Goal: Task Accomplishment & Management: Use online tool/utility

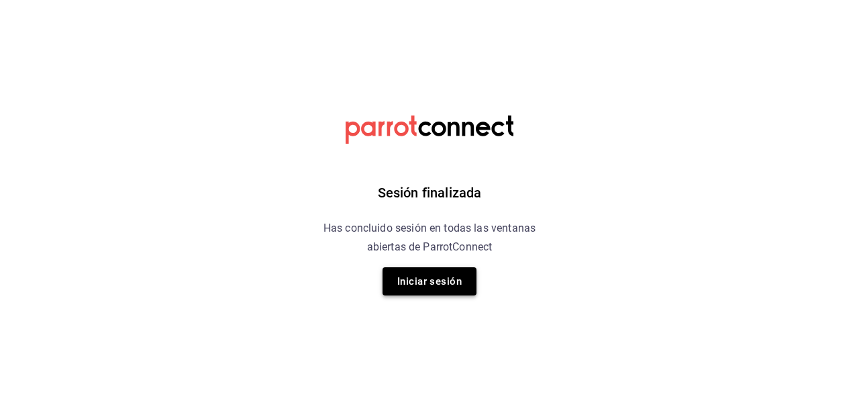
click at [416, 289] on button "Iniciar sesión" at bounding box center [430, 281] width 94 height 28
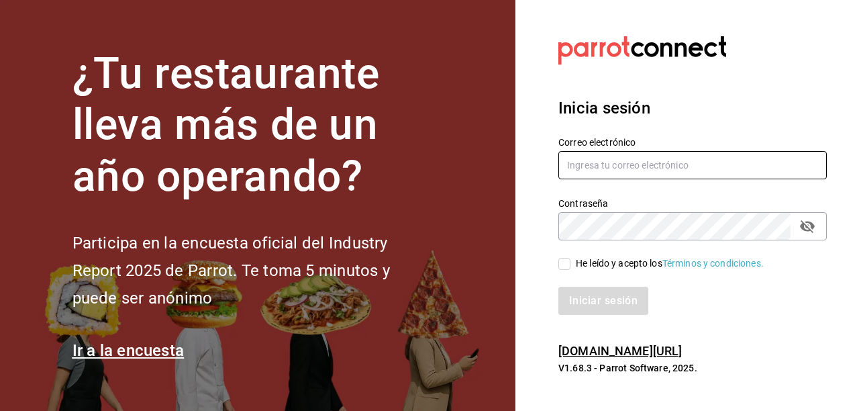
type input "[EMAIL_ADDRESS][DOMAIN_NAME]"
click at [571, 263] on span "He leído y acepto los Términos y condiciones." at bounding box center [667, 263] width 193 height 14
click at [571, 263] on input "He leído y acepto los Términos y condiciones." at bounding box center [565, 264] width 12 height 12
checkbox input "true"
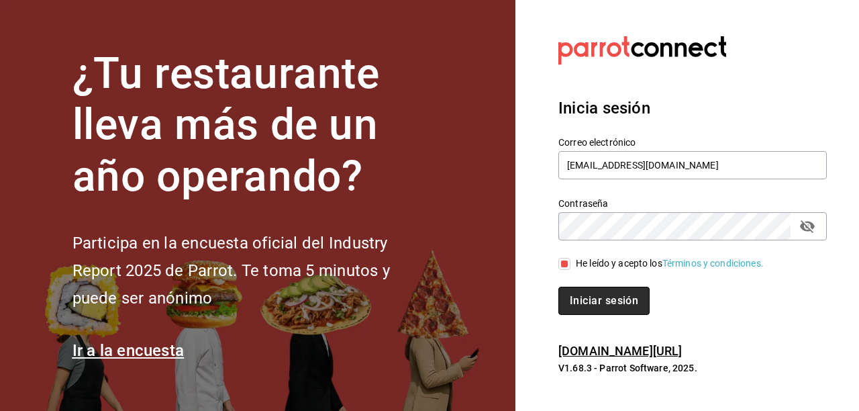
click at [579, 303] on button "Iniciar sesión" at bounding box center [604, 301] width 91 height 28
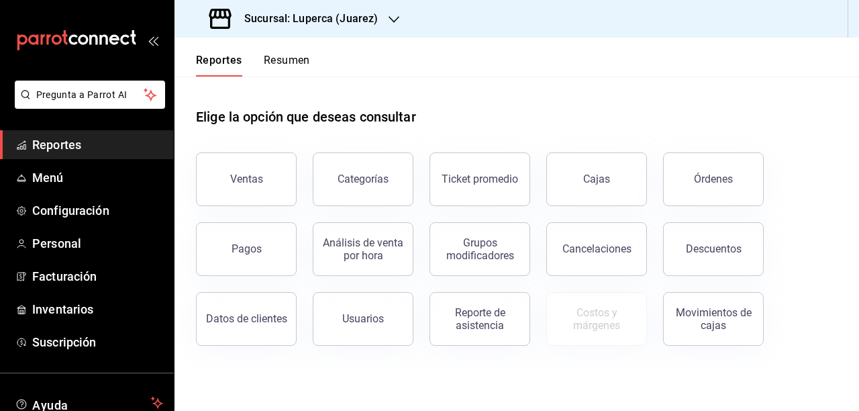
click at [334, 23] on h3 "Sucursal: Luperca (Juarez)" at bounding box center [306, 19] width 144 height 16
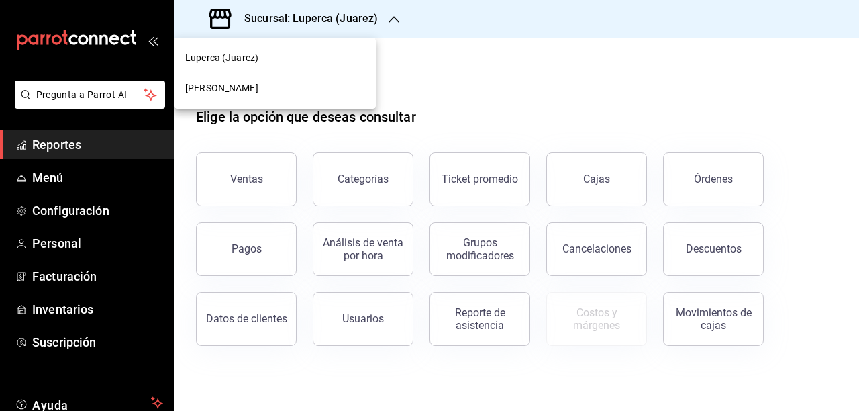
click at [234, 90] on span "[PERSON_NAME]" at bounding box center [221, 88] width 73 height 14
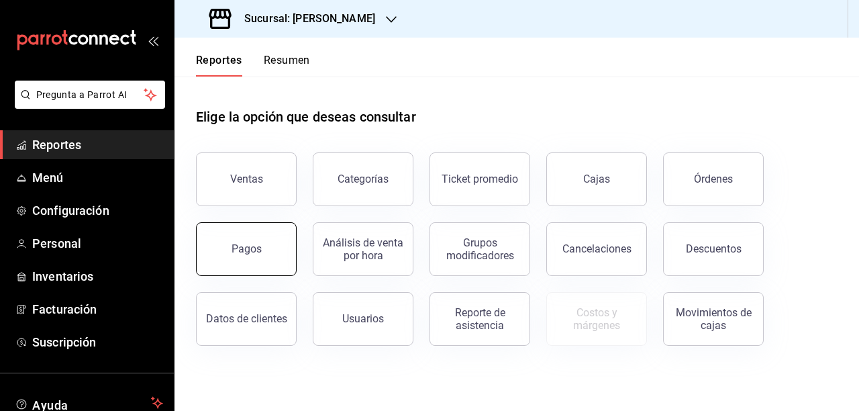
click at [247, 254] on div "Pagos" at bounding box center [247, 248] width 30 height 13
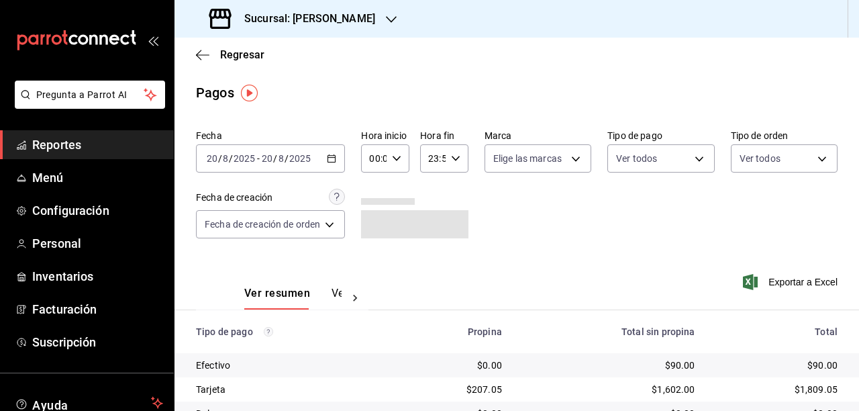
click at [335, 162] on \(Stroke\) "button" at bounding box center [332, 158] width 8 height 7
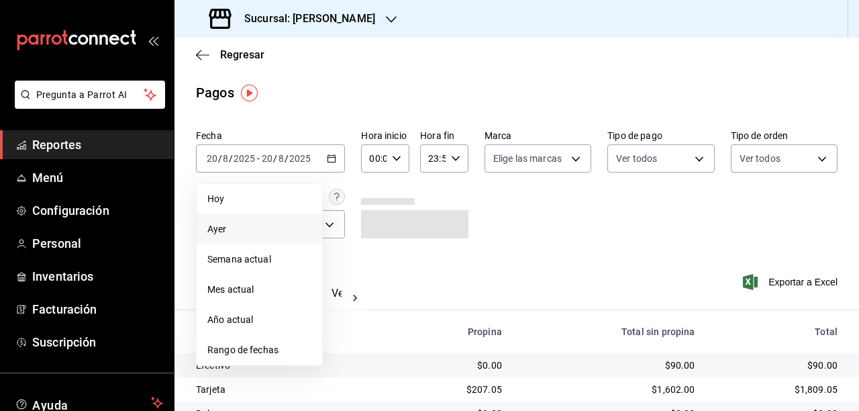
click at [277, 232] on span "Ayer" at bounding box center [259, 229] width 104 height 14
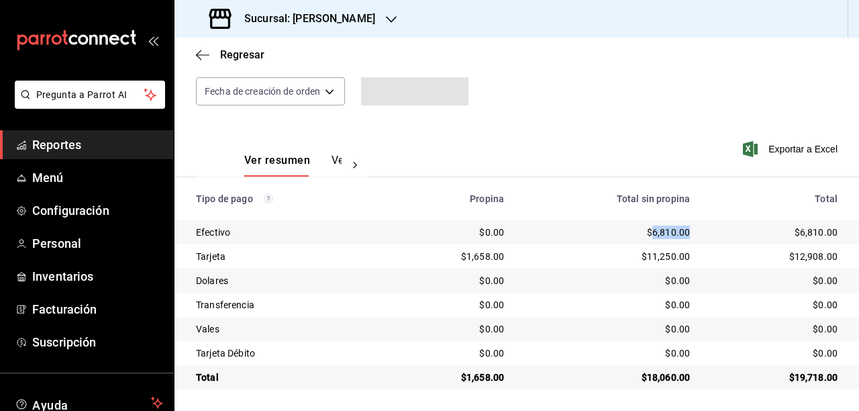
drag, startPoint x: 649, startPoint y: 234, endPoint x: 697, endPoint y: 234, distance: 47.7
click at [697, 234] on td "$6,810.00" at bounding box center [608, 232] width 186 height 24
copy div "6,810.00"
drag, startPoint x: 646, startPoint y: 259, endPoint x: 695, endPoint y: 254, distance: 49.2
click at [695, 254] on td "$11,250.00" at bounding box center [608, 256] width 186 height 24
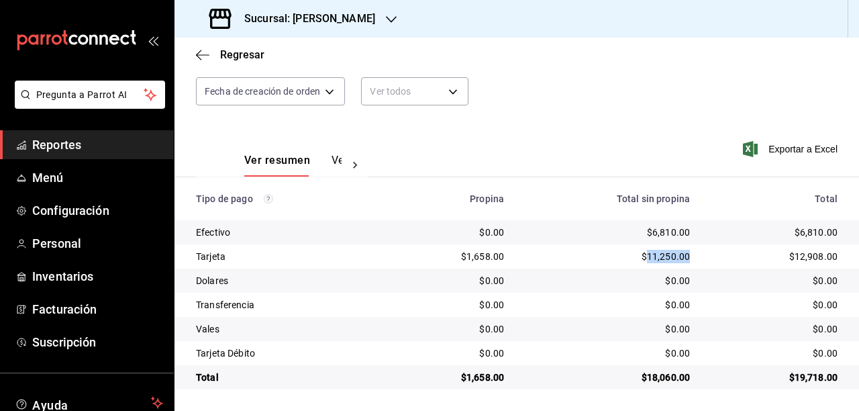
copy div "11,250.00"
drag, startPoint x: 471, startPoint y: 256, endPoint x: 519, endPoint y: 256, distance: 47.7
click at [519, 256] on tr "Tarjeta $1,658.00 $11,250.00 $12,908.00" at bounding box center [517, 256] width 685 height 24
click at [519, 256] on td "$11,250.00" at bounding box center [608, 256] width 186 height 24
drag, startPoint x: 469, startPoint y: 255, endPoint x: 506, endPoint y: 255, distance: 36.9
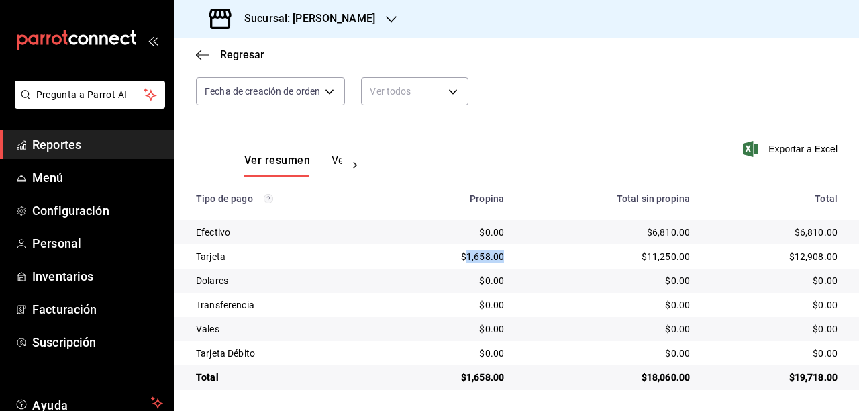
click at [506, 255] on td "$1,658.00" at bounding box center [452, 256] width 127 height 24
copy div "1,658.00"
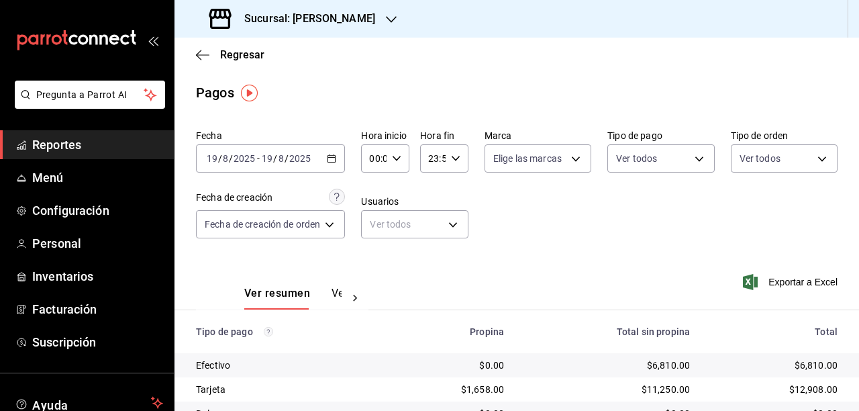
click at [375, 22] on h3 "Sucursal: [PERSON_NAME]" at bounding box center [305, 19] width 142 height 16
click at [269, 67] on div "Luperca (Juarez)" at bounding box center [275, 58] width 201 height 30
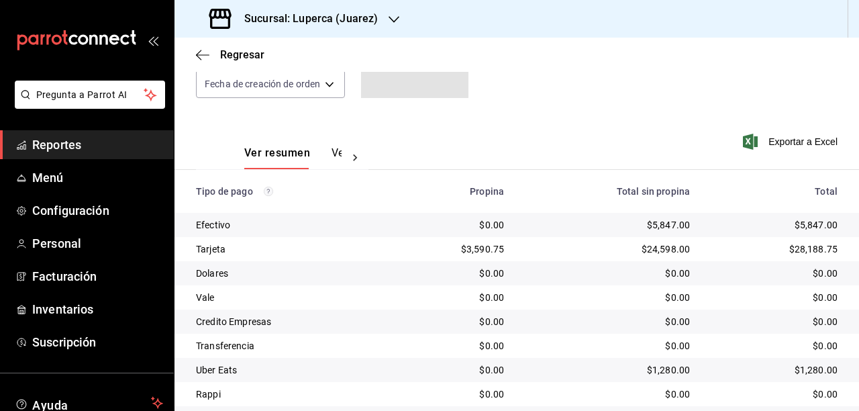
scroll to position [153, 0]
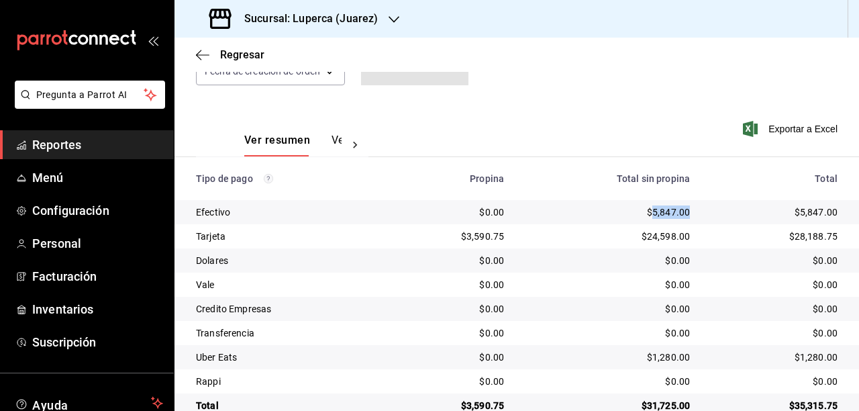
drag, startPoint x: 650, startPoint y: 212, endPoint x: 694, endPoint y: 212, distance: 44.3
click at [694, 212] on td "$5,847.00" at bounding box center [608, 212] width 186 height 24
copy div "5,847.00"
drag, startPoint x: 645, startPoint y: 238, endPoint x: 696, endPoint y: 237, distance: 51.0
click at [696, 237] on td "$24,598.00" at bounding box center [608, 236] width 186 height 24
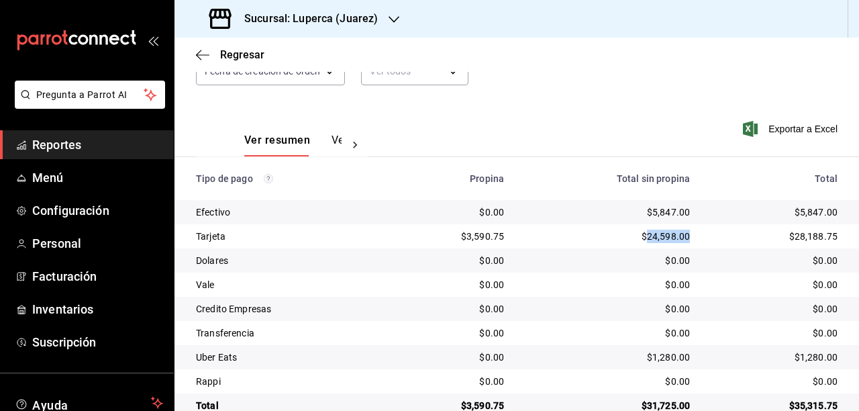
copy div "24,598.00"
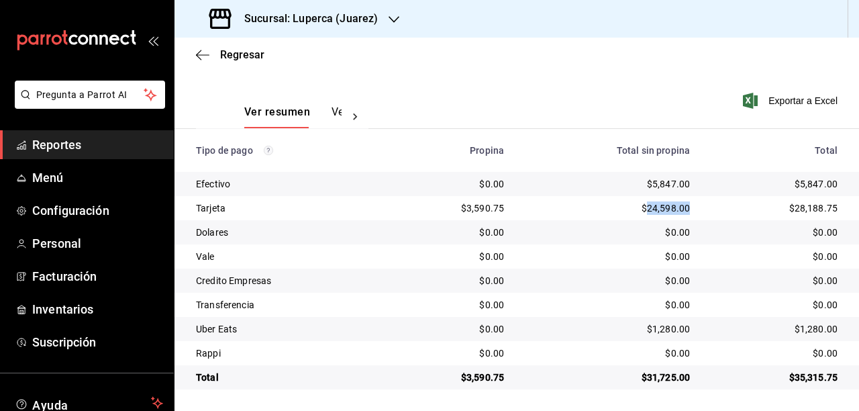
scroll to position [181, 0]
drag, startPoint x: 650, startPoint y: 329, endPoint x: 696, endPoint y: 329, distance: 45.7
click at [696, 329] on td "$1,280.00" at bounding box center [608, 329] width 186 height 24
copy div "1,280.00"
drag, startPoint x: 467, startPoint y: 209, endPoint x: 513, endPoint y: 207, distance: 45.7
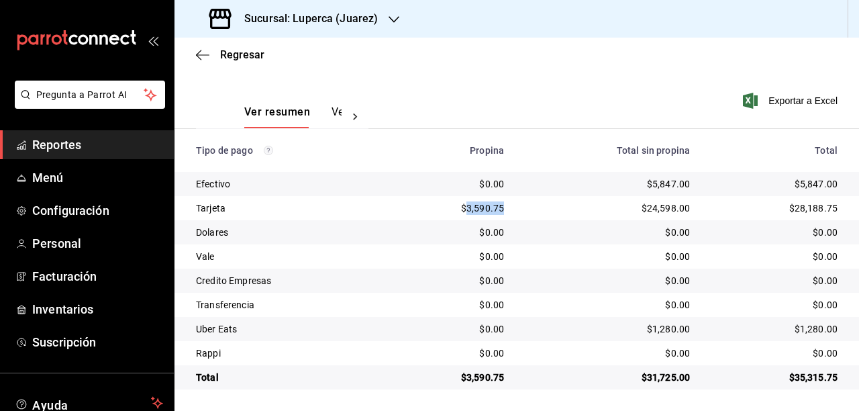
click at [513, 207] on td "$3,590.75" at bounding box center [452, 208] width 127 height 24
copy div "3,590.75"
